Goal: Task Accomplishment & Management: Manage account settings

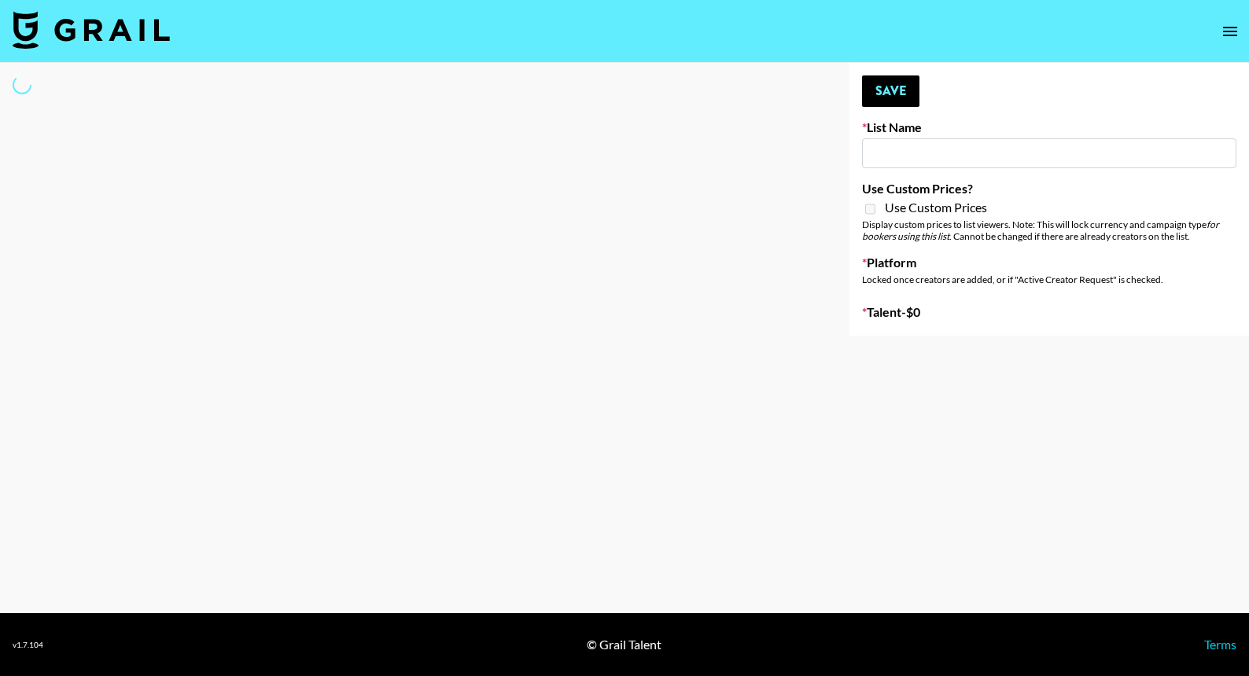
type input "SOS - [PERSON_NAME]"
select select "Song"
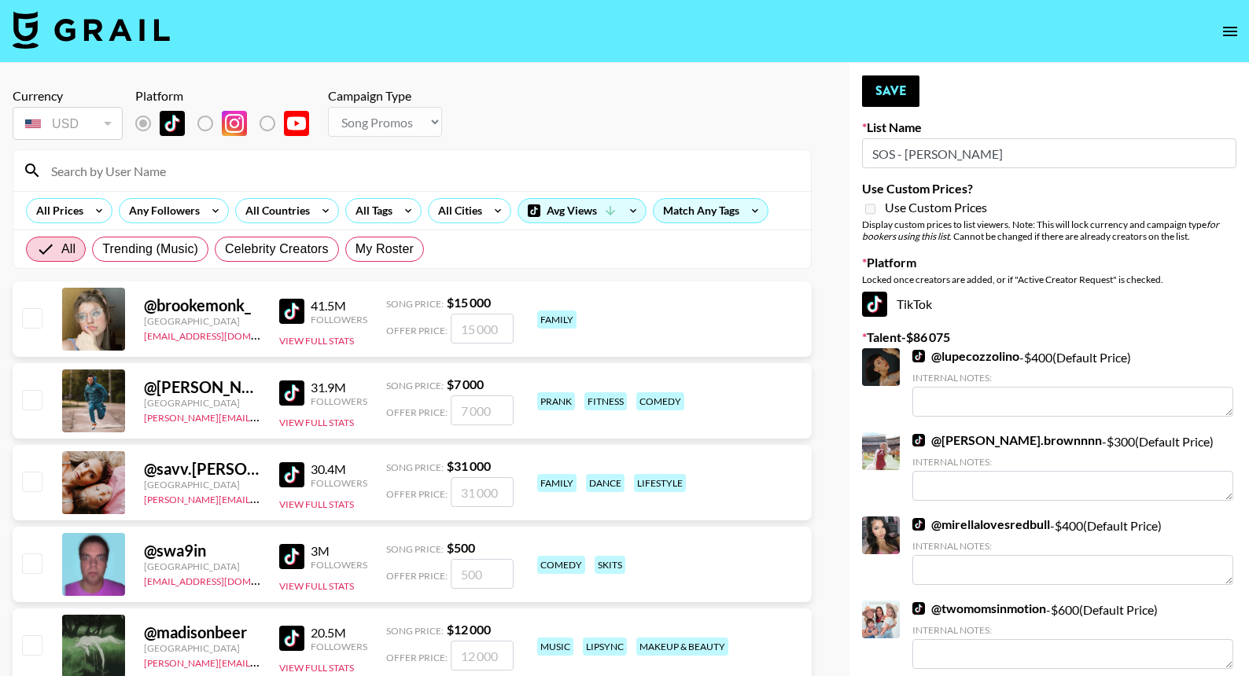
click at [631, 175] on input at bounding box center [422, 170] width 760 height 25
type input "i"
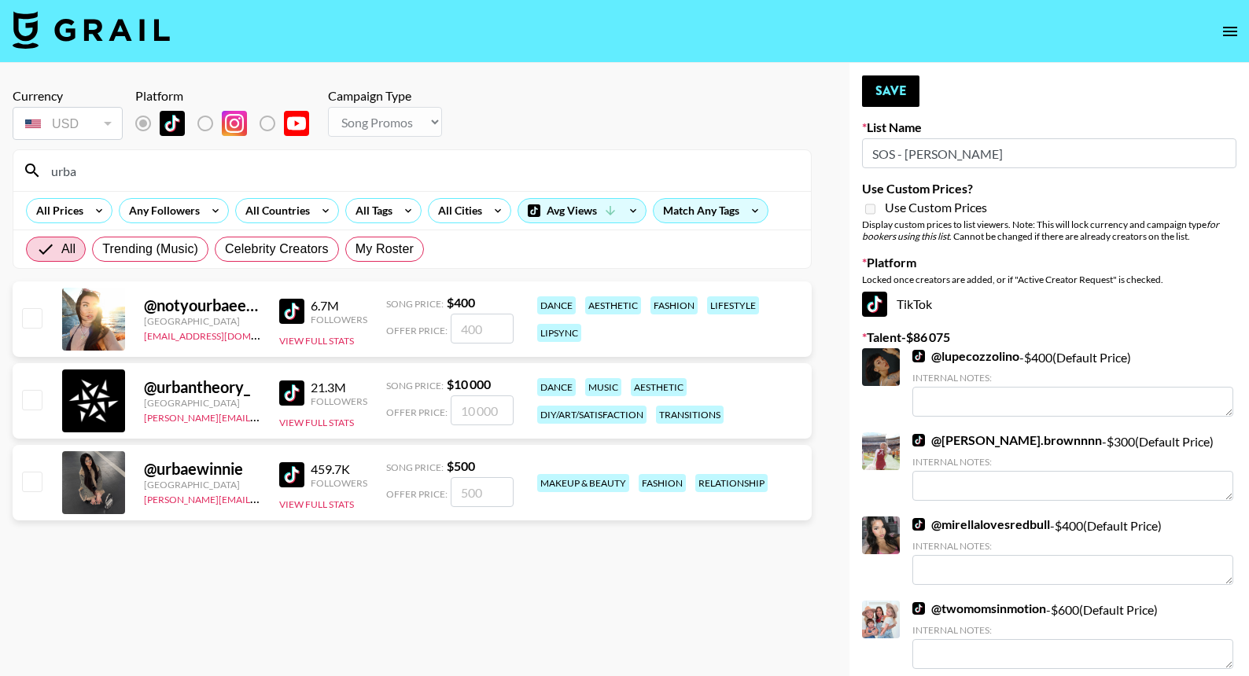
type input "urba"
click at [481, 493] on input "number" at bounding box center [482, 492] width 63 height 30
checkbox input "true"
type input "500"
click at [892, 89] on button "Save" at bounding box center [890, 90] width 57 height 31
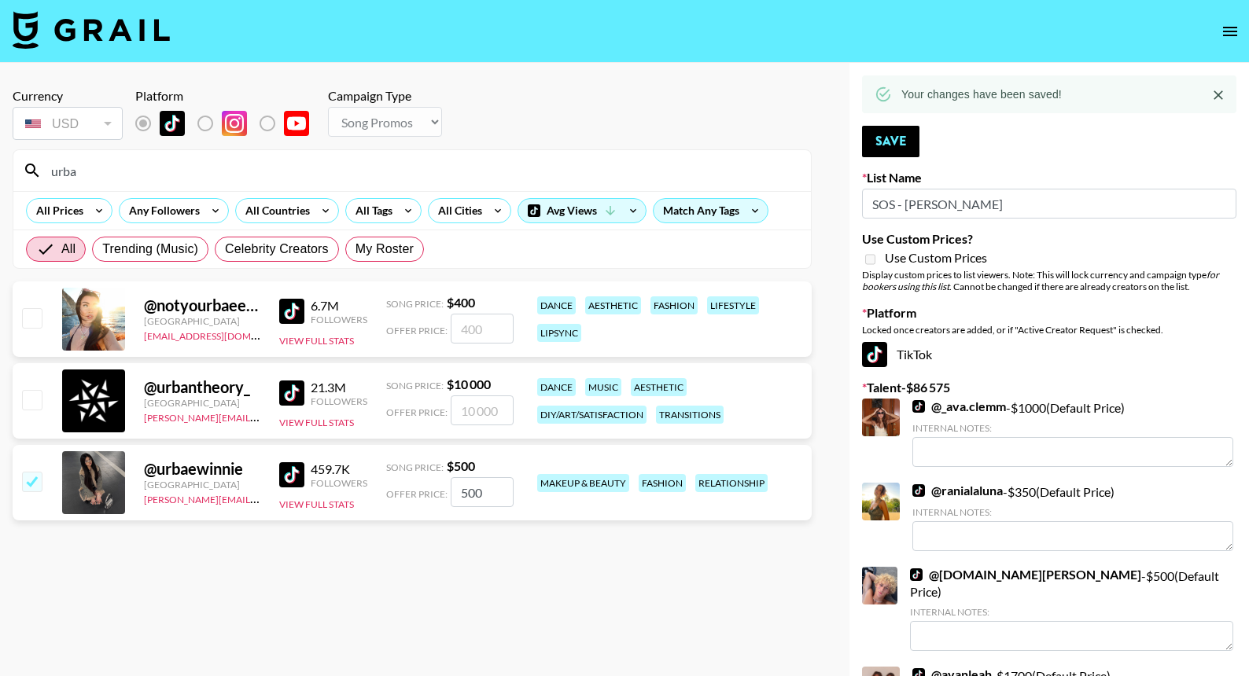
click at [746, 157] on div "urba" at bounding box center [411, 170] width 797 height 41
click at [746, 160] on input "urba" at bounding box center [422, 170] width 760 height 25
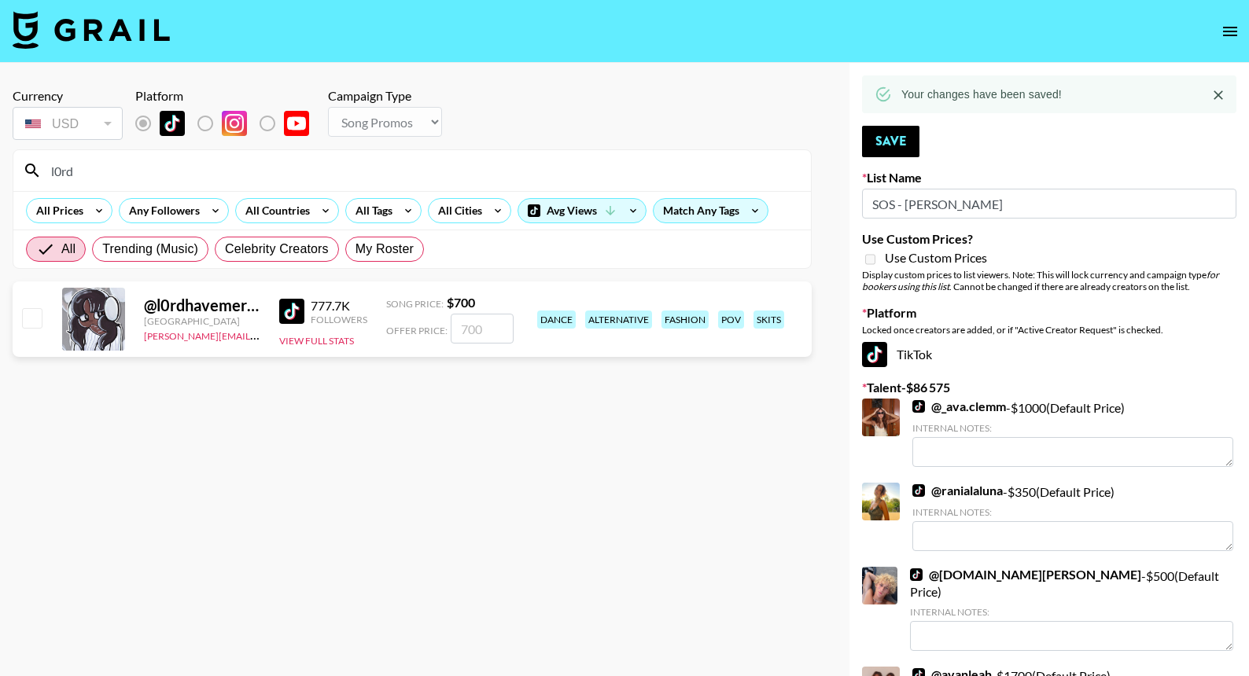
type input "l0rd"
click at [477, 330] on input "number" at bounding box center [482, 329] width 63 height 30
checkbox input "true"
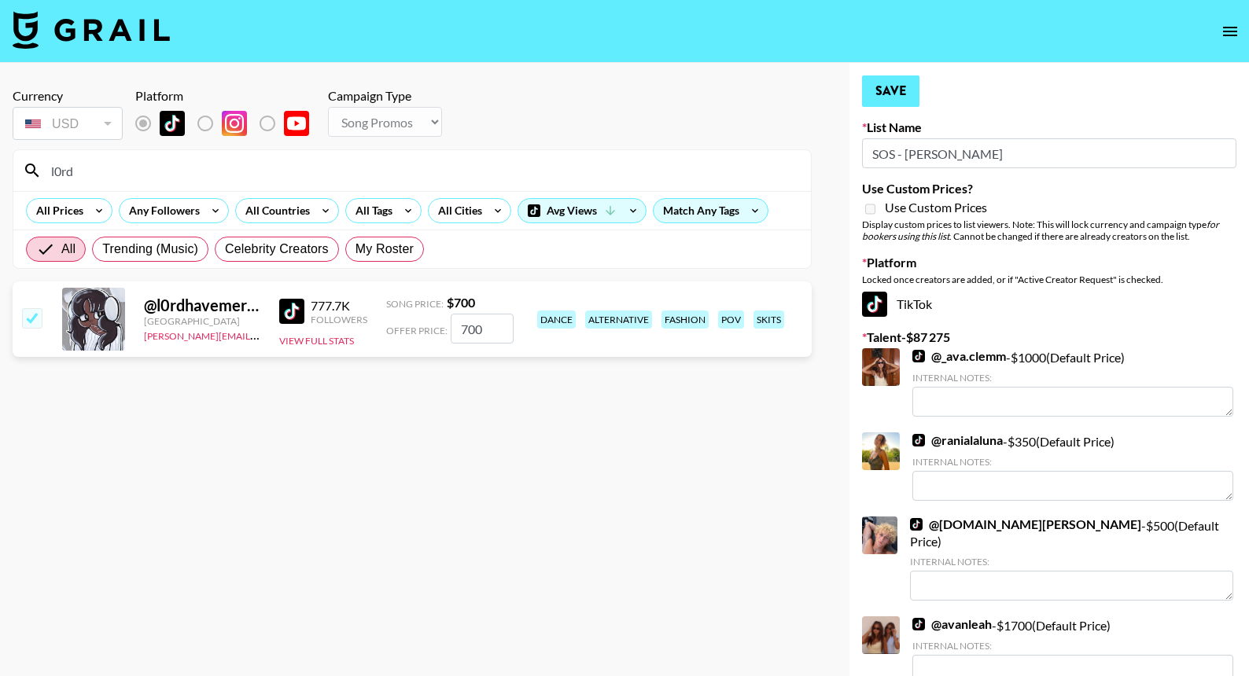
type input "700"
click at [876, 90] on button "Save" at bounding box center [890, 90] width 57 height 31
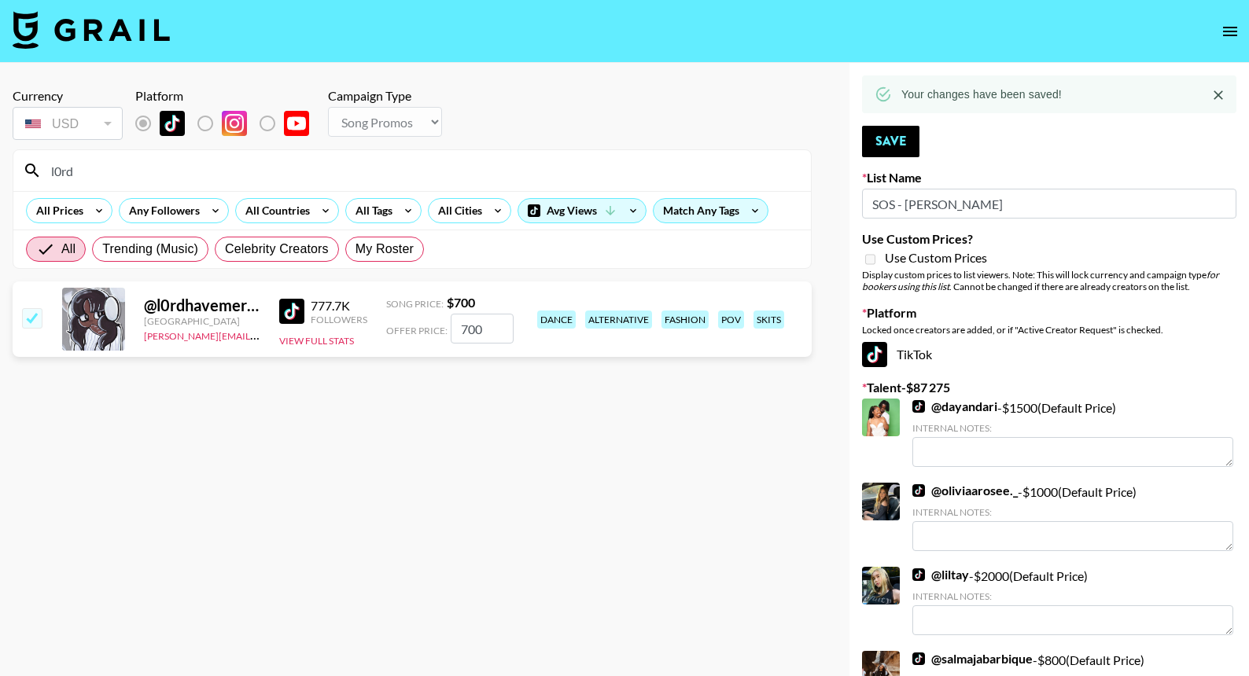
click at [672, 169] on input "l0rd" at bounding box center [422, 170] width 760 height 25
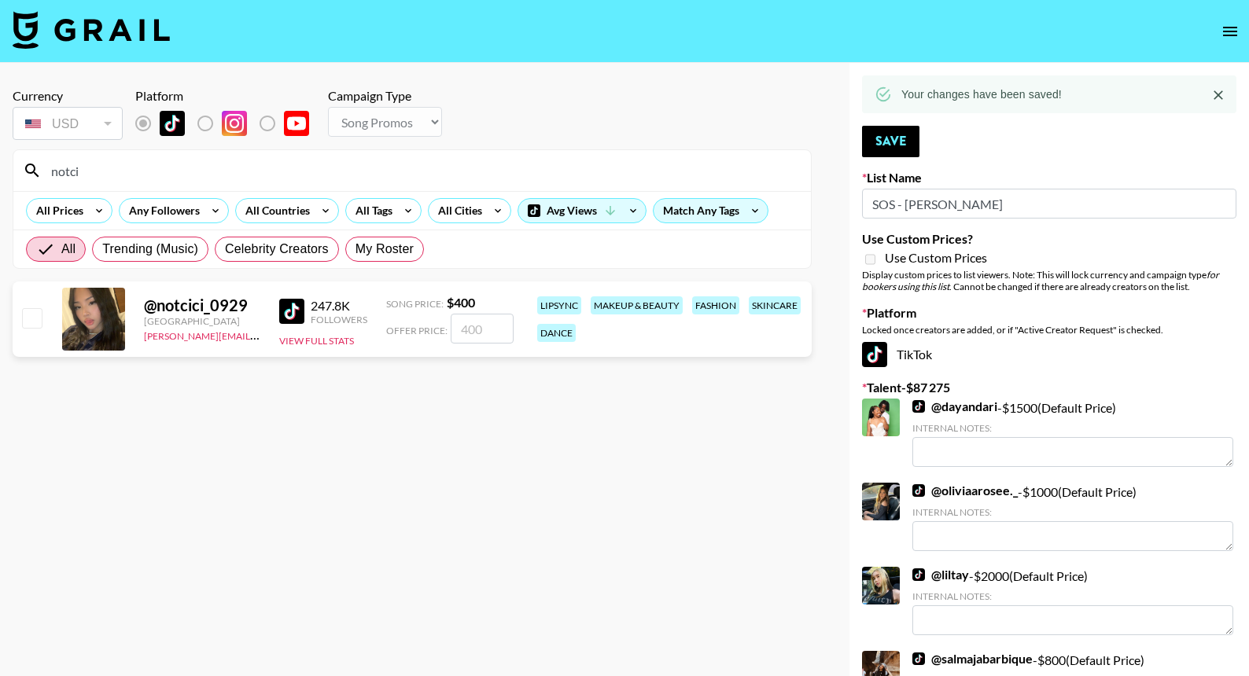
type input "notci"
click at [475, 322] on input "number" at bounding box center [482, 329] width 63 height 30
checkbox input "true"
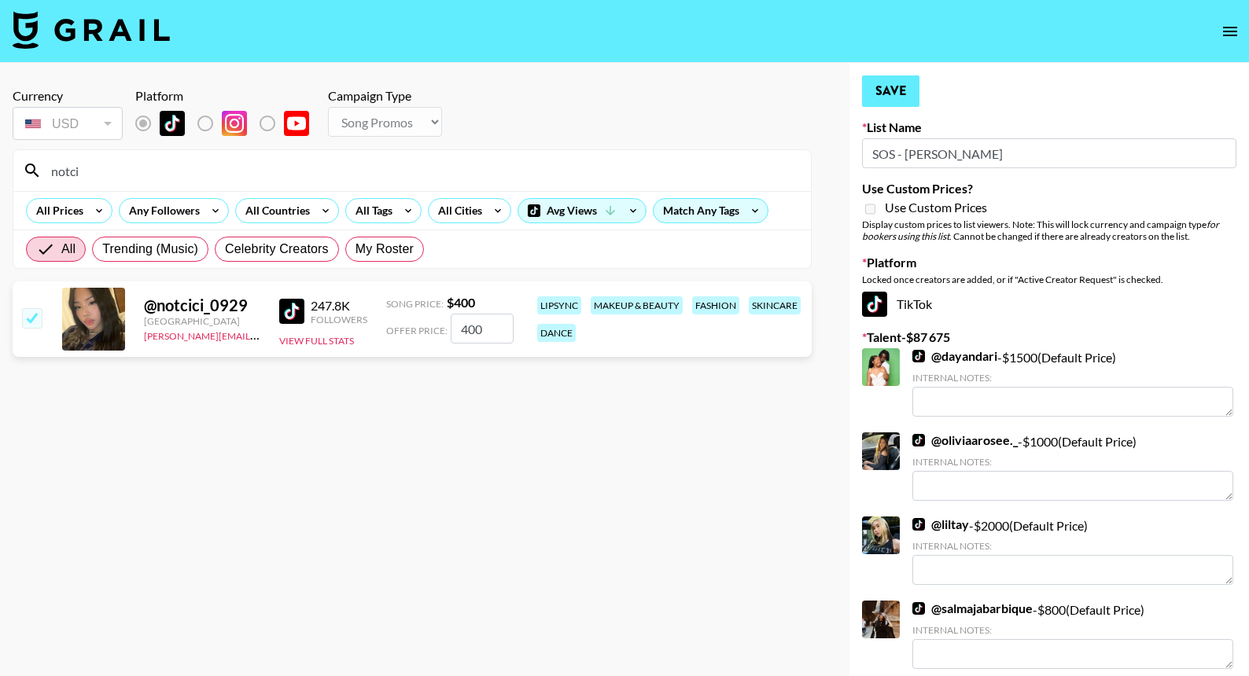
type input "400"
click at [892, 89] on button "Save" at bounding box center [890, 90] width 57 height 31
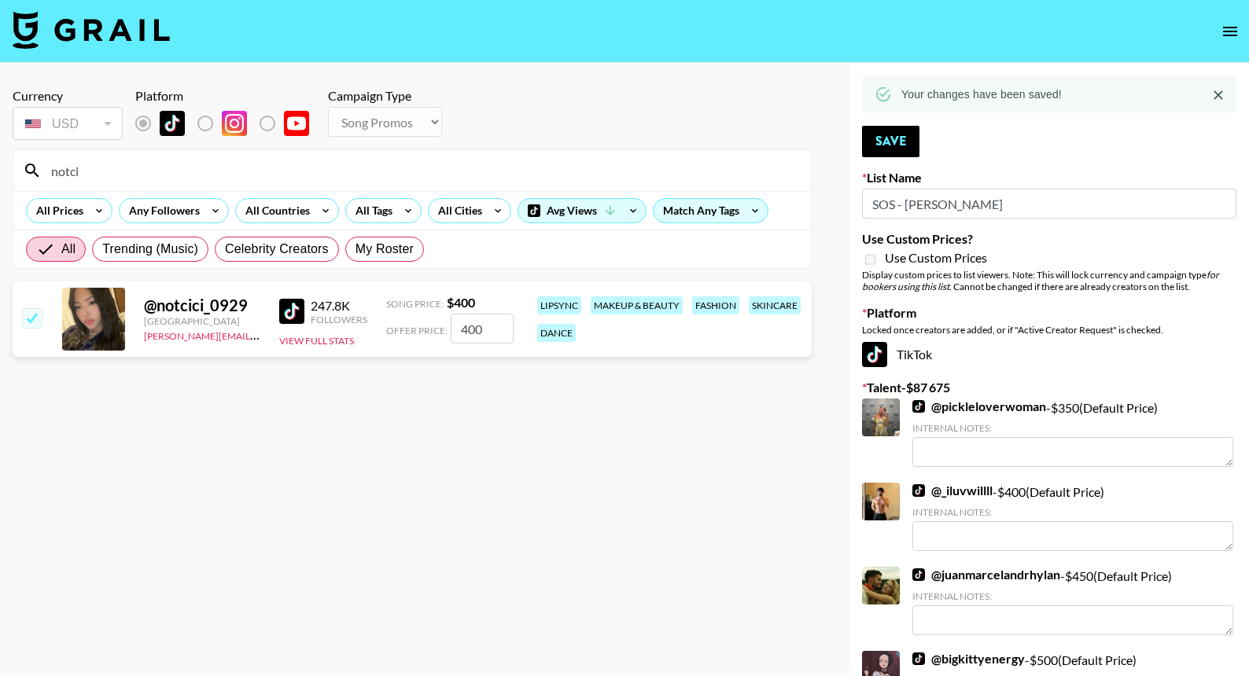
click at [746, 175] on input "notci" at bounding box center [422, 170] width 760 height 25
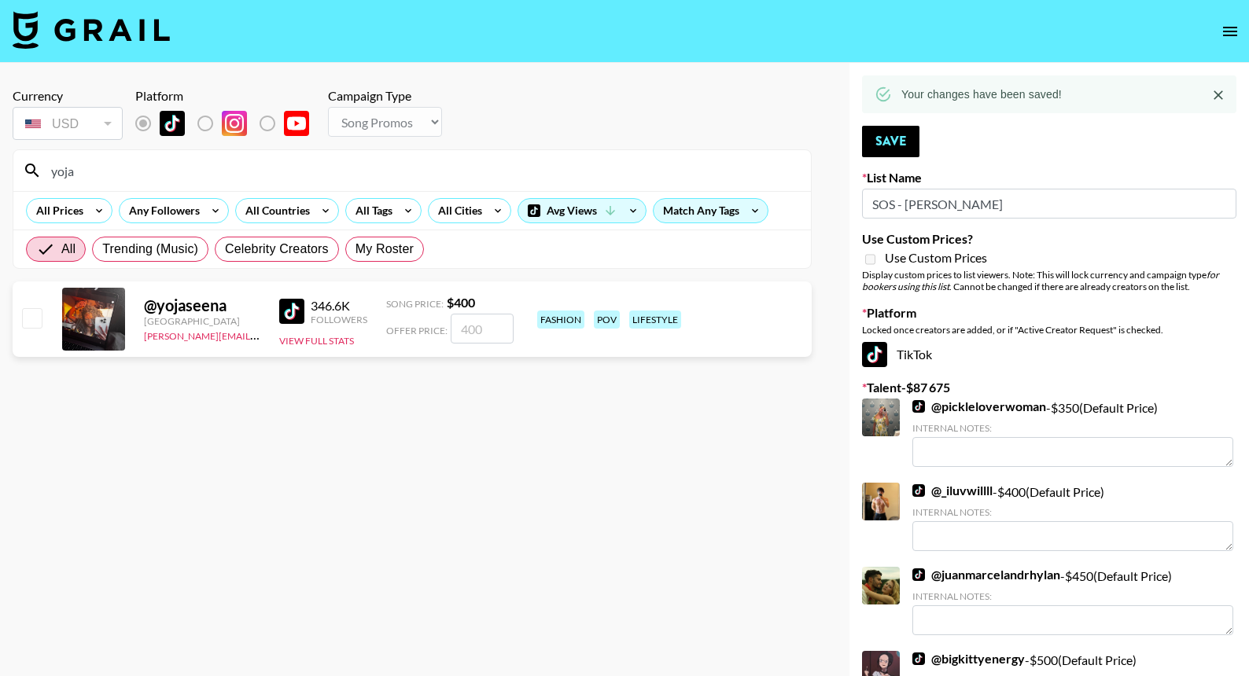
type input "yoja"
click at [486, 331] on input "number" at bounding box center [482, 329] width 63 height 30
checkbox input "true"
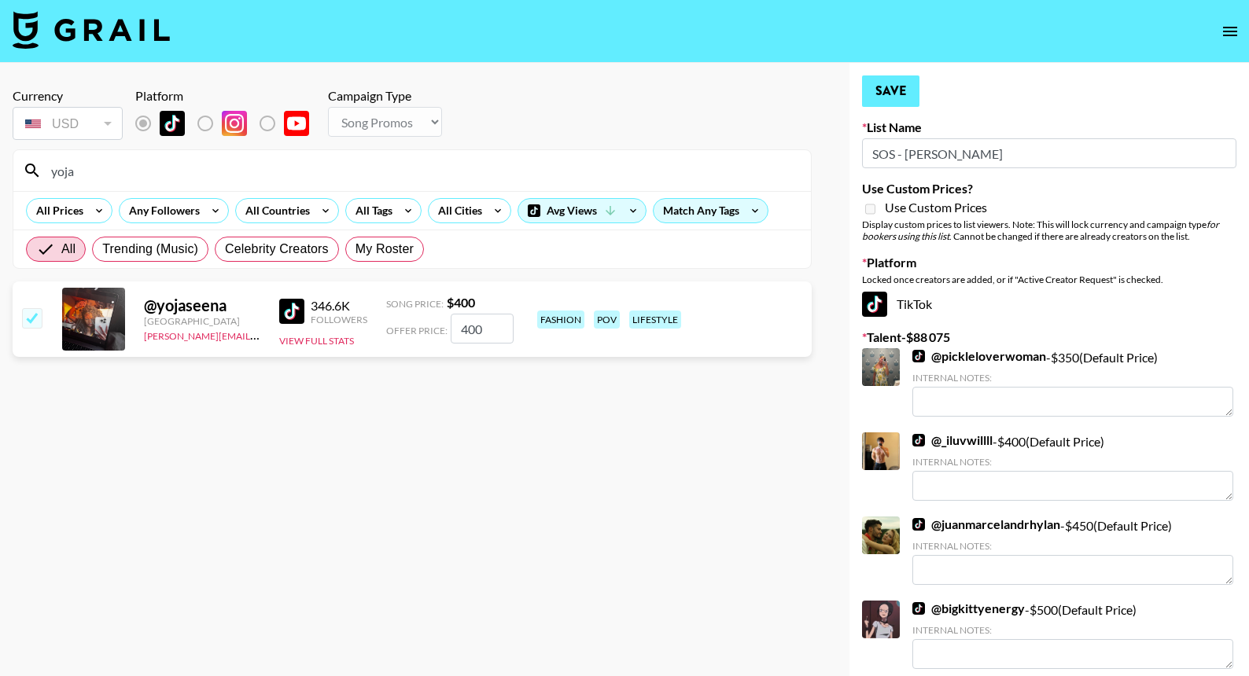
type input "400"
click at [904, 84] on button "Save" at bounding box center [890, 90] width 57 height 31
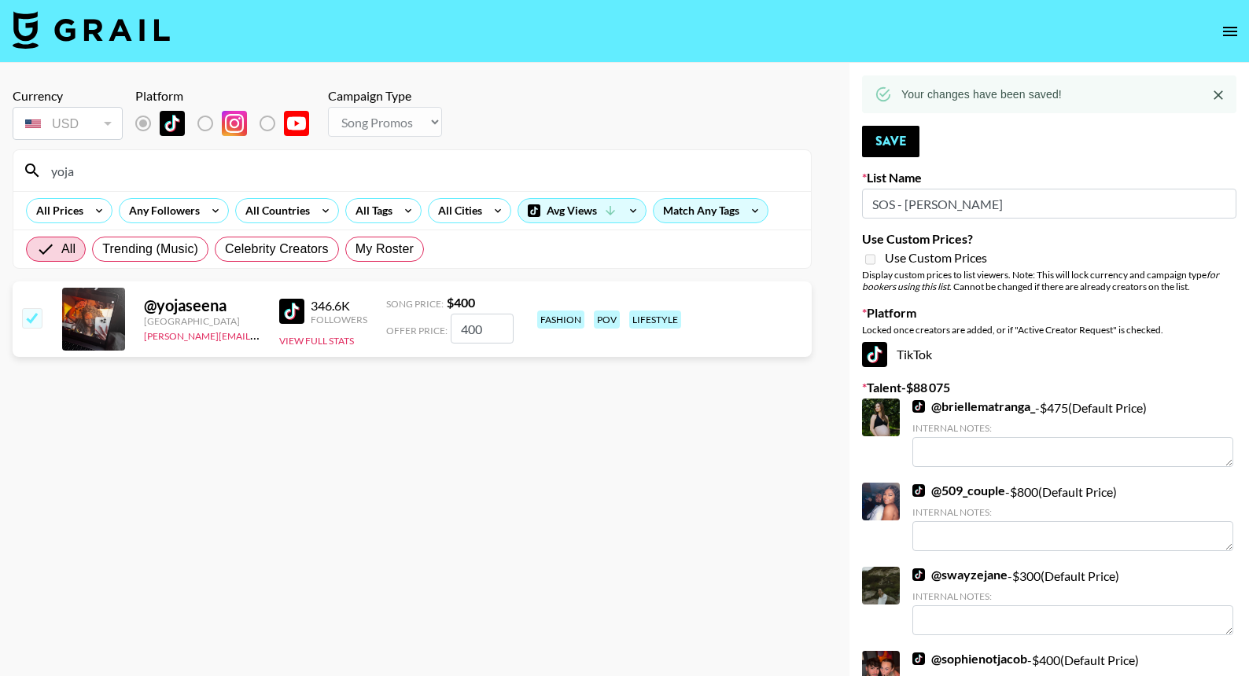
click at [735, 172] on input "yoja" at bounding box center [422, 170] width 760 height 25
type input "ư"
